Goal: Book appointment/travel/reservation

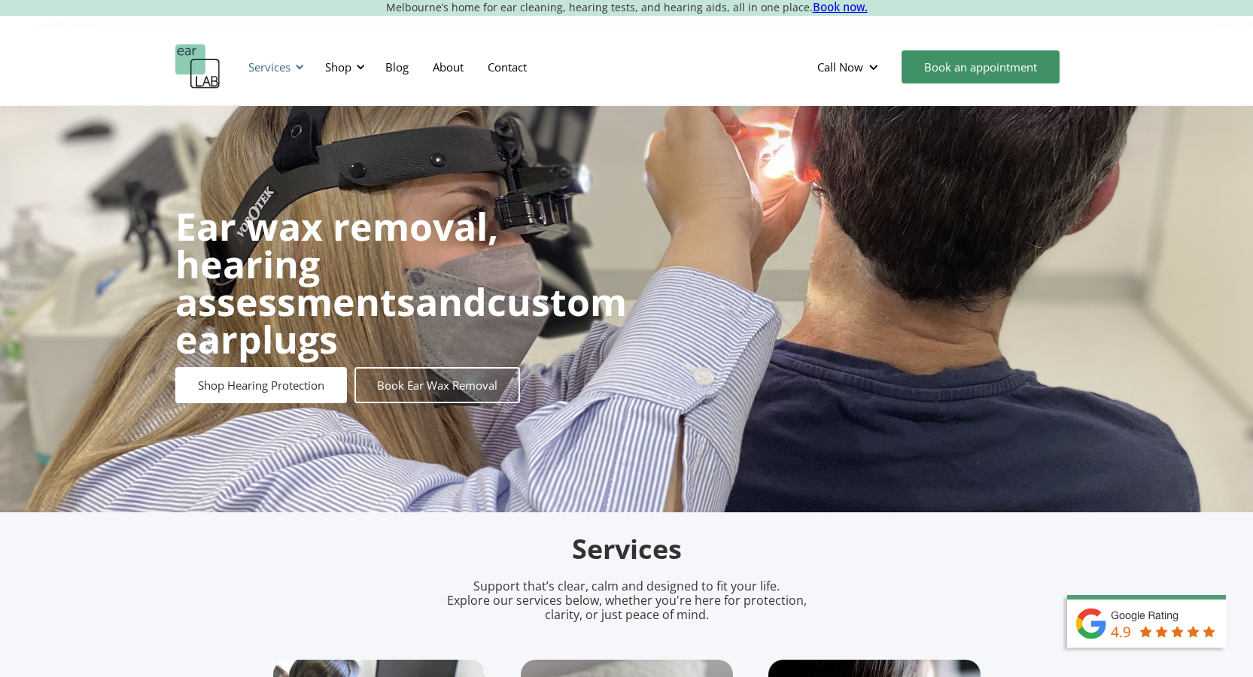
click at [298, 65] on div at bounding box center [299, 67] width 11 height 11
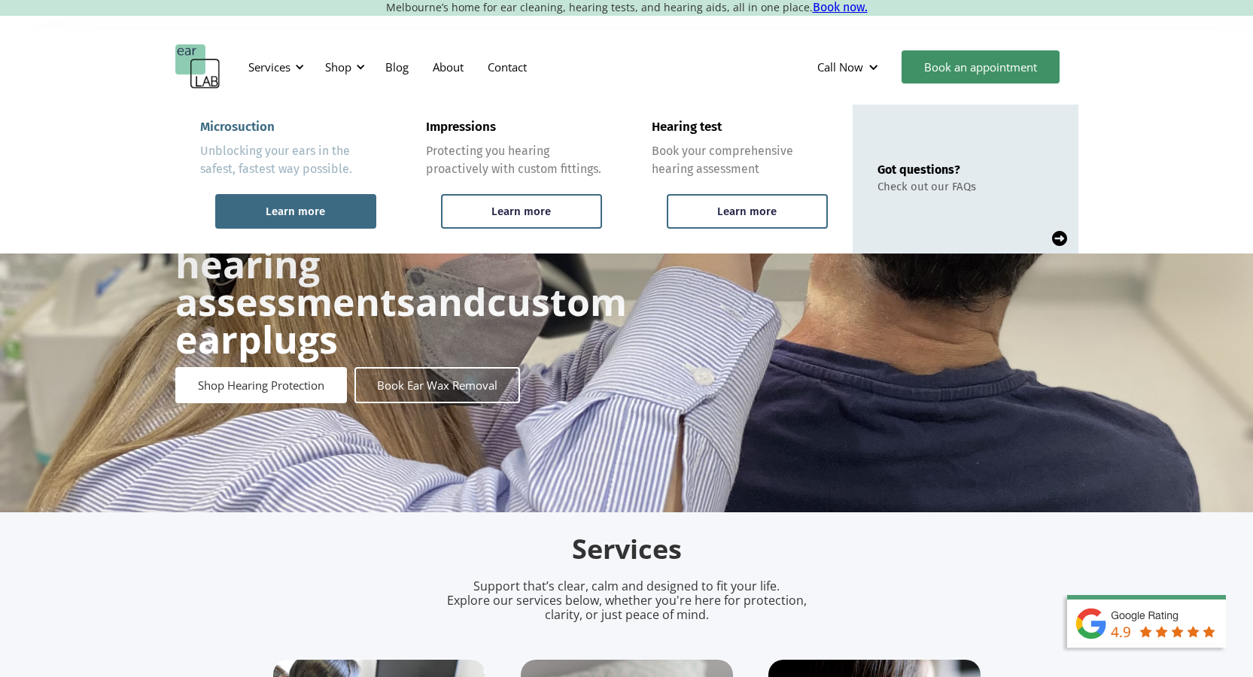
click at [296, 208] on div "Learn more" at bounding box center [295, 212] width 59 height 14
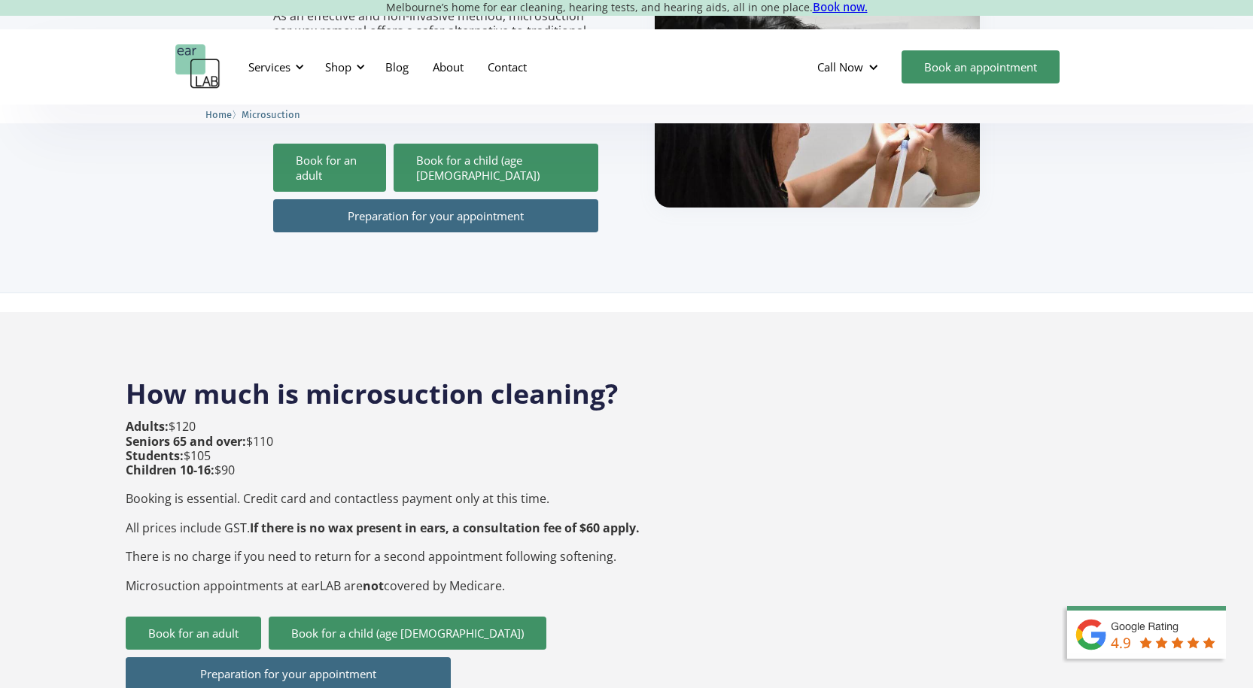
scroll to position [315, 0]
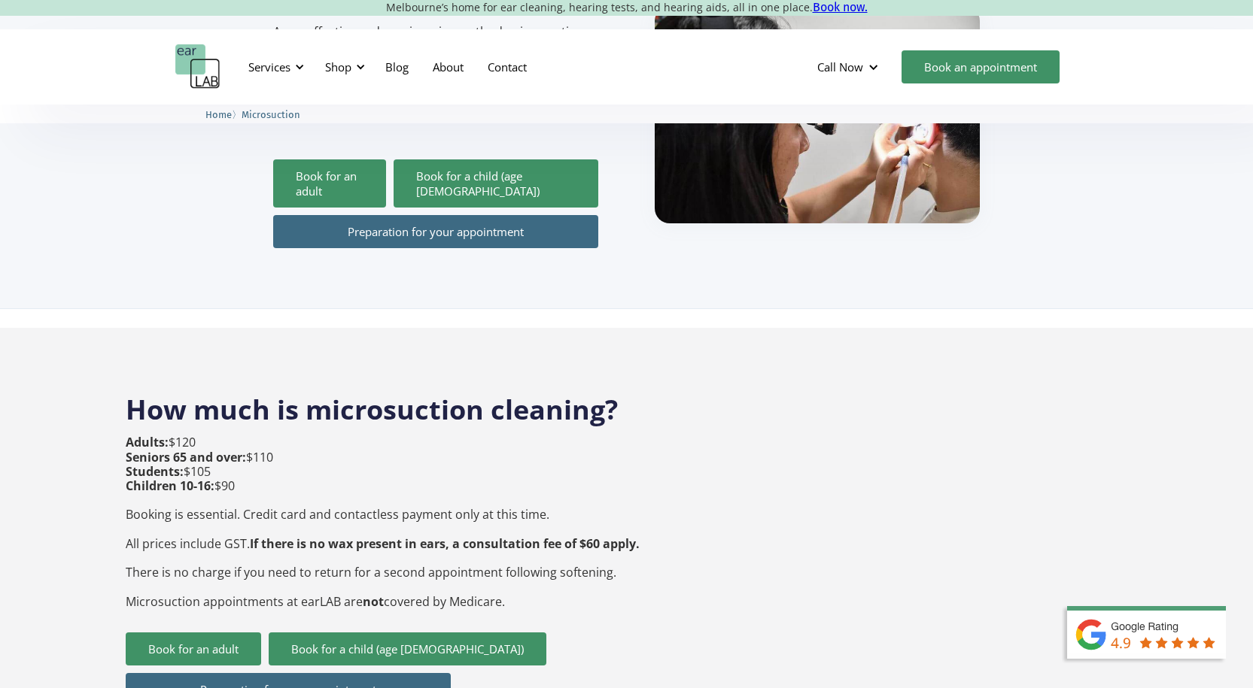
click at [489, 215] on link "Preparation for your appointment" at bounding box center [435, 231] width 325 height 33
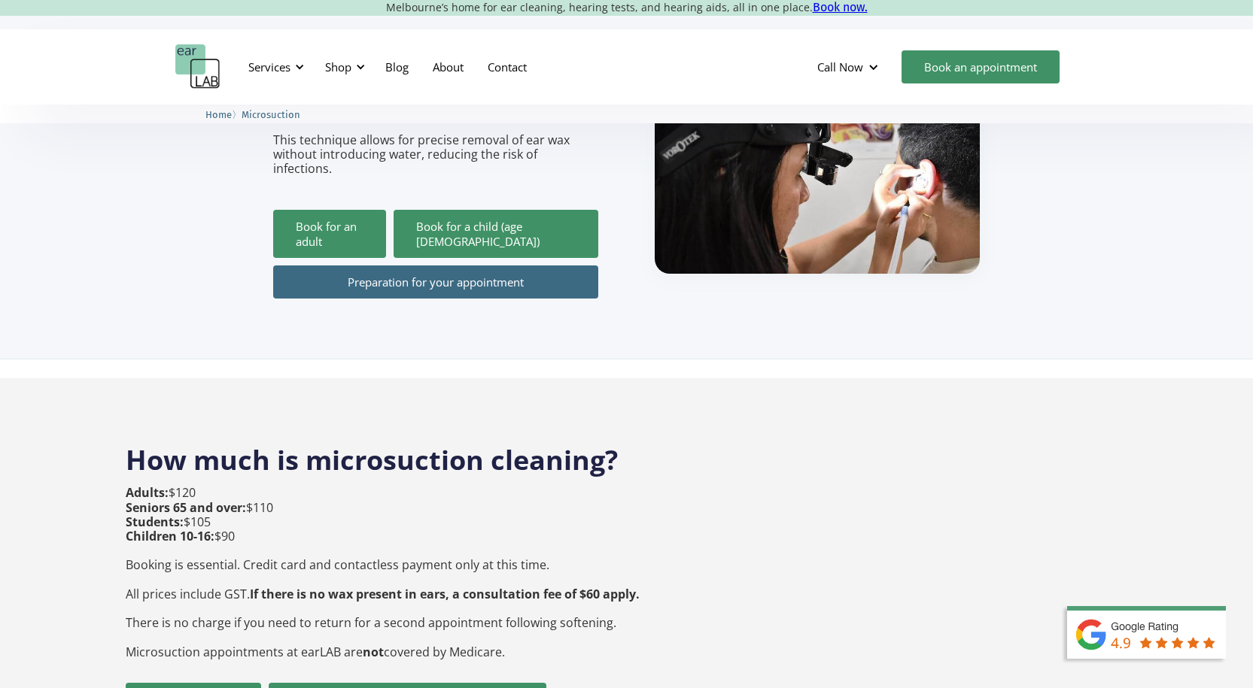
scroll to position [223, 0]
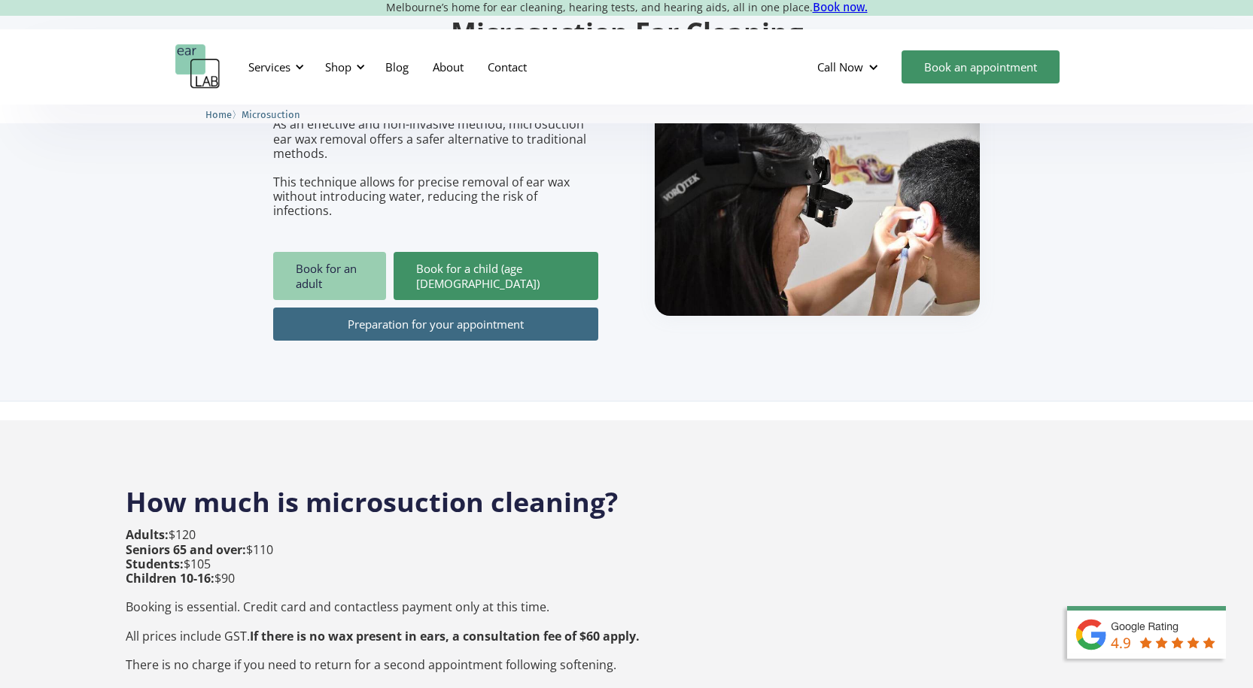
click at [336, 252] on link "Book for an adult" at bounding box center [329, 276] width 113 height 48
